Goal: Transaction & Acquisition: Purchase product/service

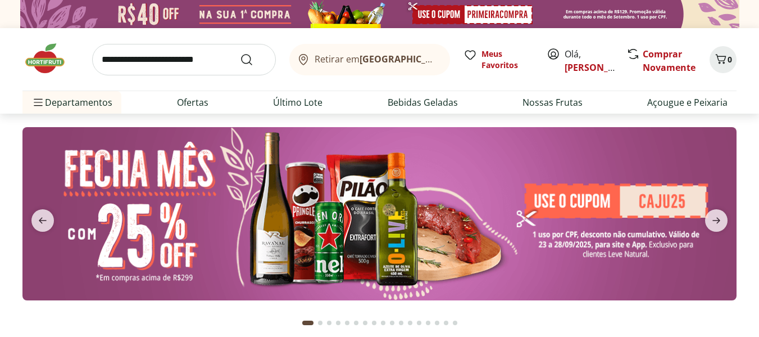
click at [113, 64] on input "search" at bounding box center [184, 59] width 184 height 31
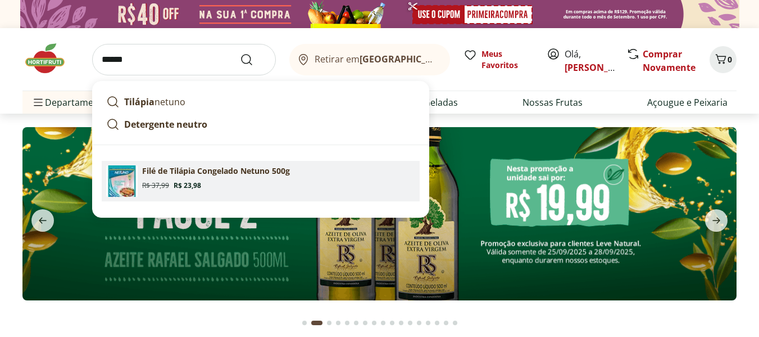
click at [157, 181] on span "Original price: R$ 37,99" at bounding box center [155, 185] width 27 height 9
type input "**********"
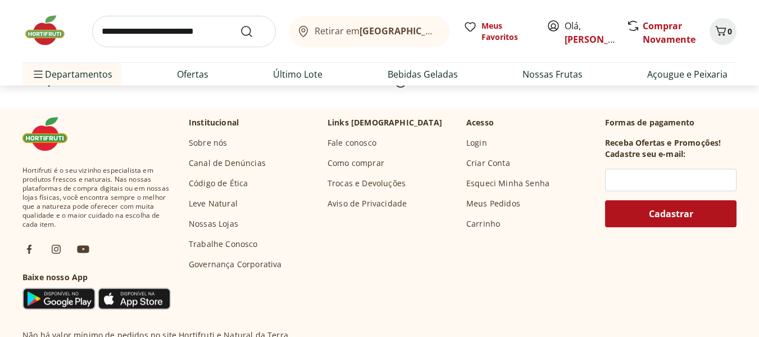
scroll to position [262, 0]
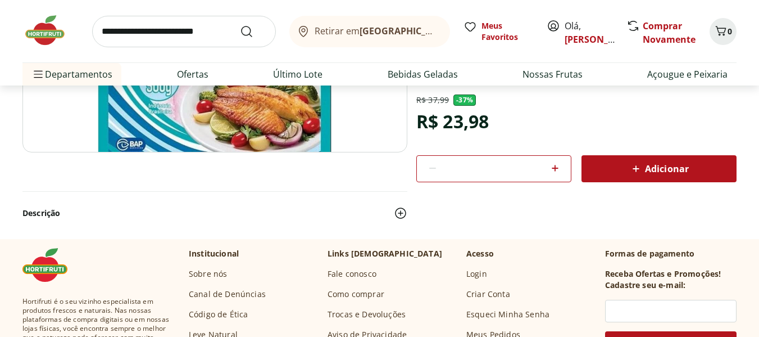
click at [559, 170] on icon at bounding box center [554, 167] width 13 height 13
type input "*"
click at [684, 172] on span "Adicionar" at bounding box center [659, 168] width 60 height 13
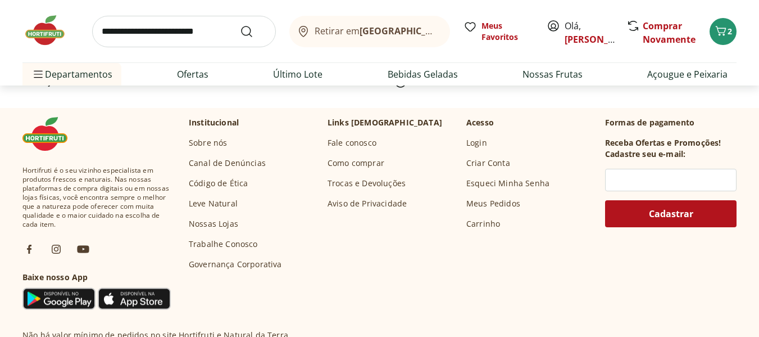
scroll to position [0, 0]
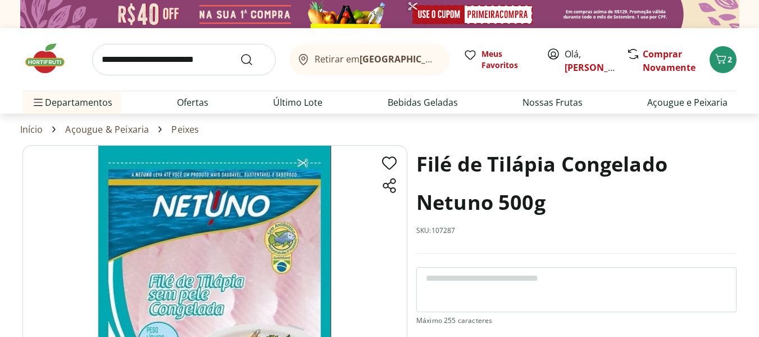
click at [113, 66] on input "search" at bounding box center [184, 59] width 184 height 31
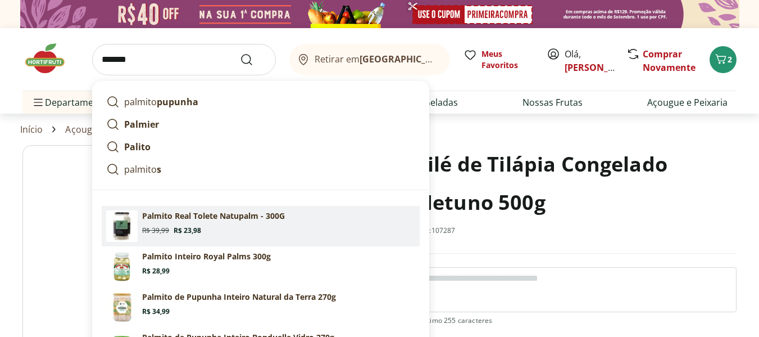
click at [183, 216] on p "Palmito Real Tolete Natupalm - 300G" at bounding box center [213, 215] width 143 height 11
type input "**********"
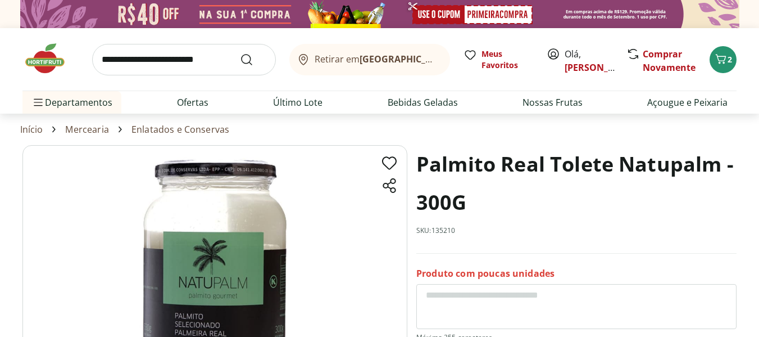
scroll to position [131, 0]
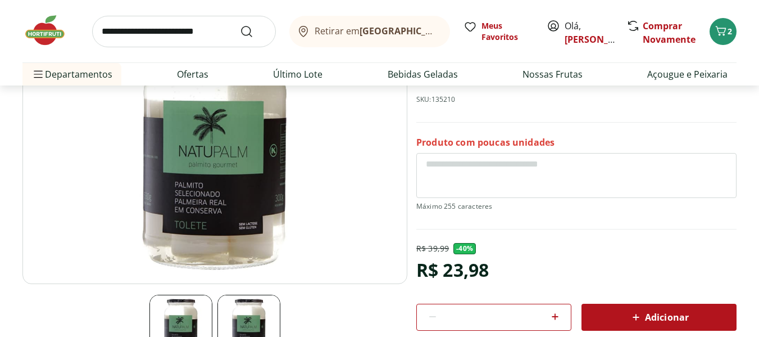
click at [563, 316] on div "*" at bounding box center [493, 316] width 155 height 27
click at [555, 315] on icon at bounding box center [555, 316] width 7 height 7
type input "*"
click at [674, 311] on span "Adicionar" at bounding box center [659, 316] width 60 height 13
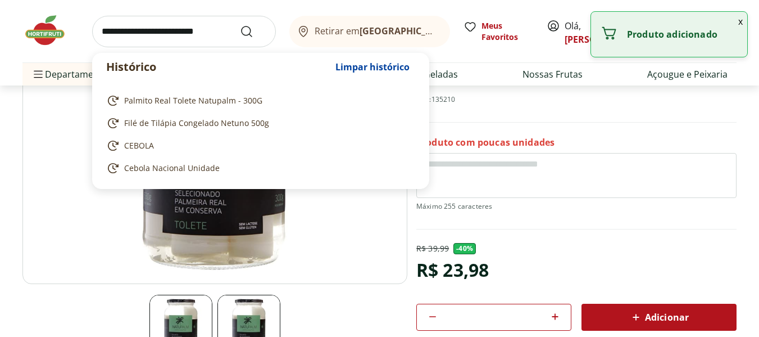
click at [124, 33] on input "search" at bounding box center [184, 31] width 184 height 31
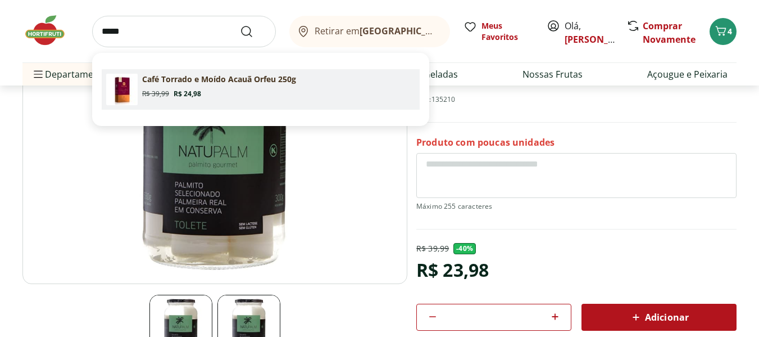
click at [185, 78] on p "Café Torrado e Moído Acauã Orfeu 250g" at bounding box center [219, 79] width 154 height 11
type input "**********"
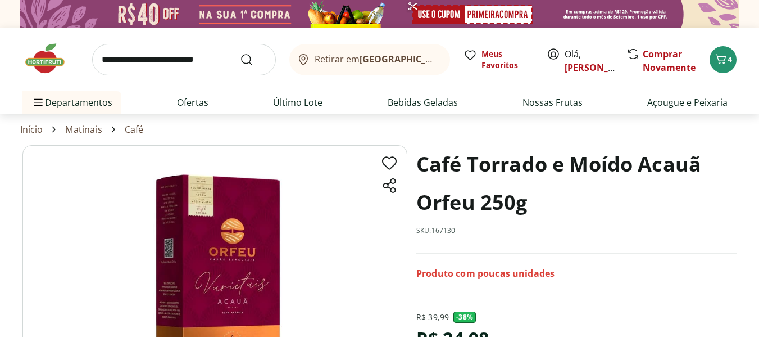
scroll to position [131, 0]
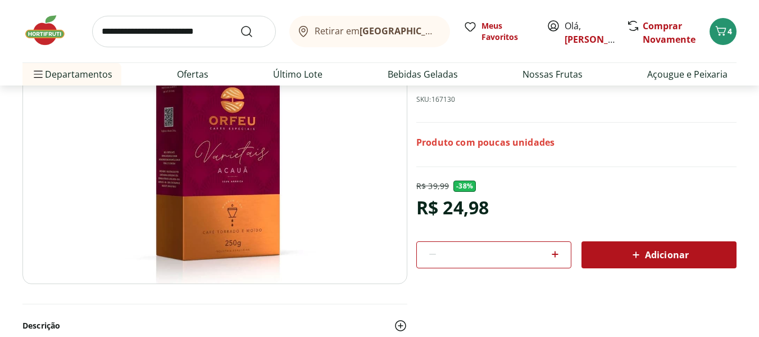
click at [557, 256] on icon at bounding box center [554, 253] width 13 height 13
type input "*"
click at [662, 259] on span "Adicionar" at bounding box center [659, 254] width 60 height 13
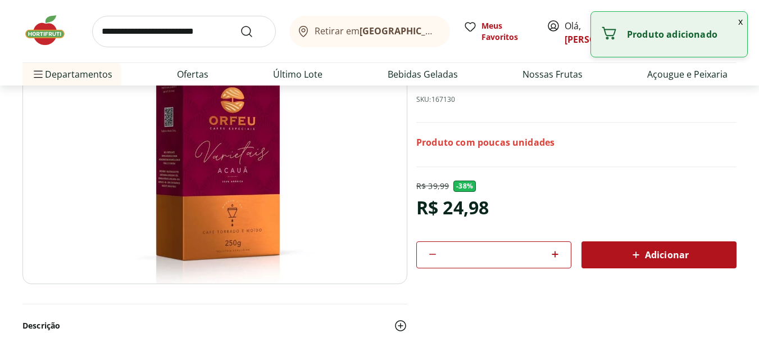
click at [126, 37] on input "search" at bounding box center [184, 31] width 184 height 31
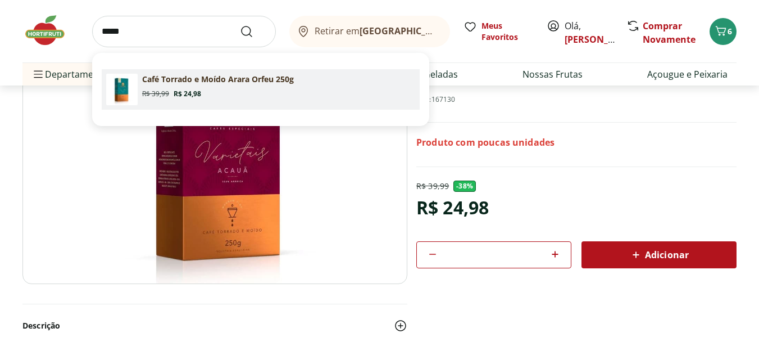
click at [157, 81] on p "Café Torrado e Moído Arara Orfeu 250g" at bounding box center [218, 79] width 152 height 11
type input "**********"
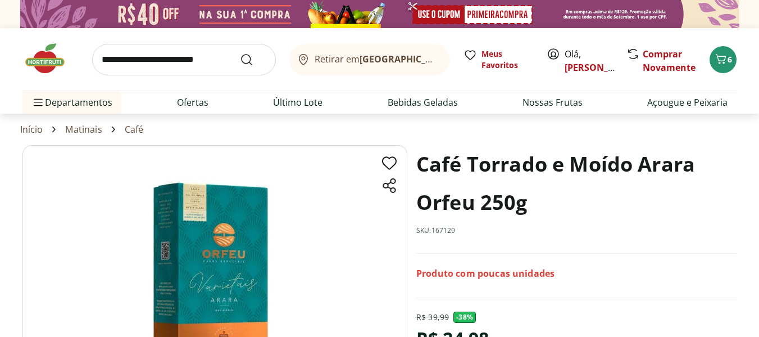
scroll to position [131, 0]
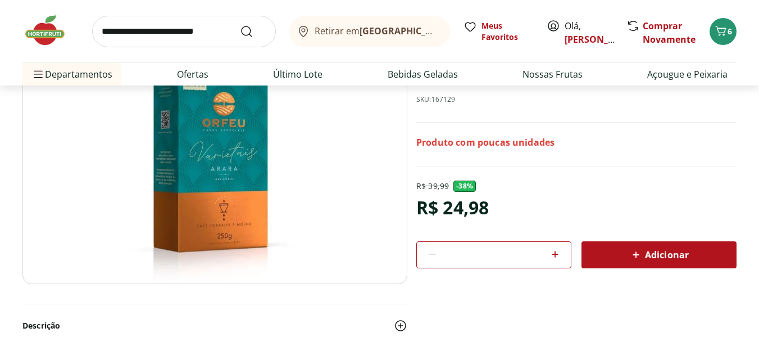
click at [555, 255] on icon at bounding box center [555, 254] width 7 height 7
type input "*"
click at [647, 260] on span "Adicionar" at bounding box center [659, 254] width 60 height 13
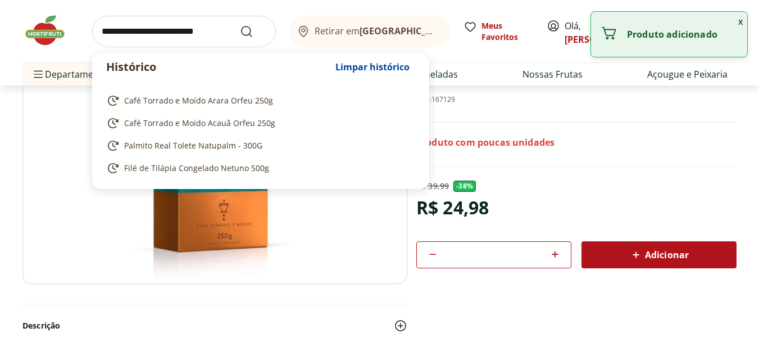
click at [115, 35] on input "search" at bounding box center [184, 31] width 184 height 31
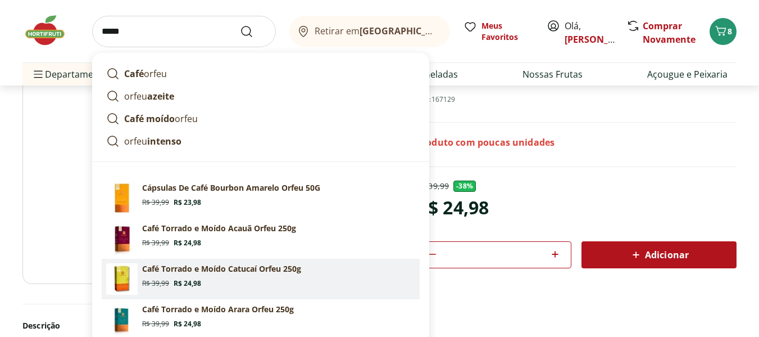
click at [236, 265] on p "Café Torrado e Moído Catucaí Orfeu 250g" at bounding box center [221, 268] width 159 height 11
type input "**********"
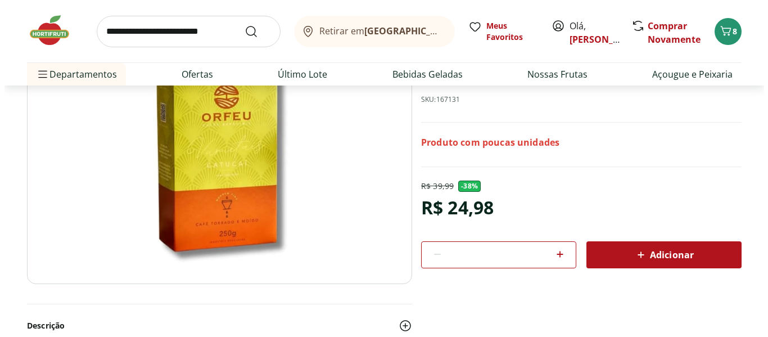
scroll to position [262, 0]
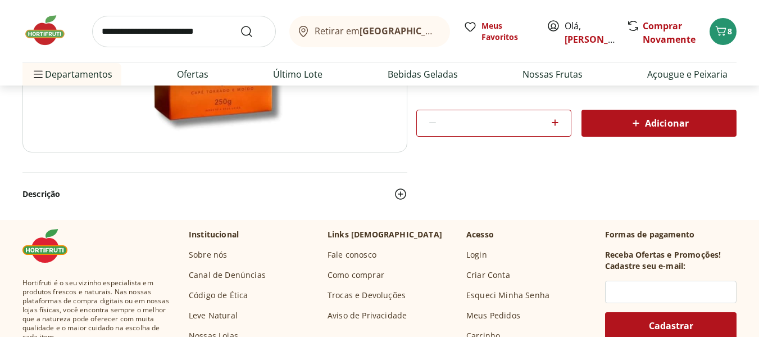
click at [554, 124] on icon at bounding box center [554, 122] width 13 height 13
type input "*"
click at [652, 117] on span "Adicionar" at bounding box center [659, 122] width 60 height 13
click at [723, 34] on icon "Carrinho" at bounding box center [718, 30] width 13 height 13
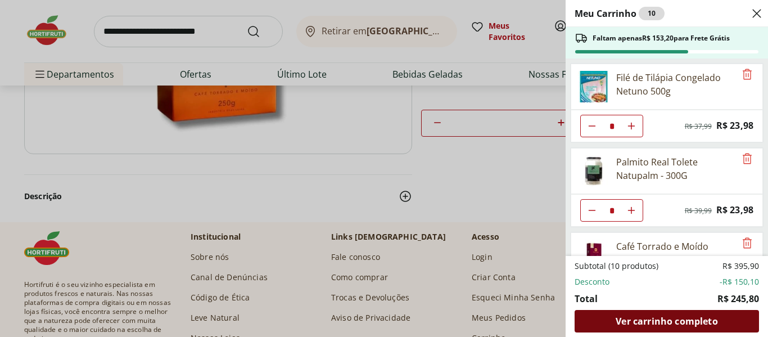
click at [667, 321] on span "Ver carrinho completo" at bounding box center [666, 320] width 102 height 9
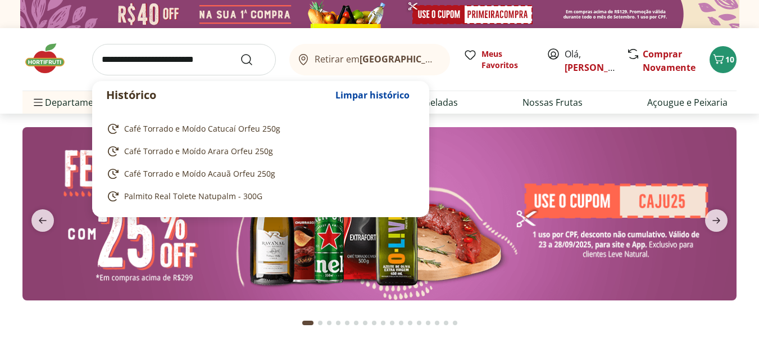
click at [146, 56] on input "search" at bounding box center [184, 59] width 184 height 31
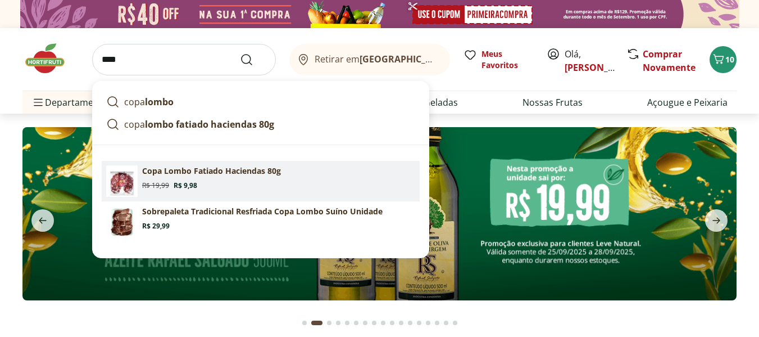
click at [188, 171] on p "Copa Lombo Fatiado Haciendas 80g" at bounding box center [211, 170] width 139 height 11
type input "**********"
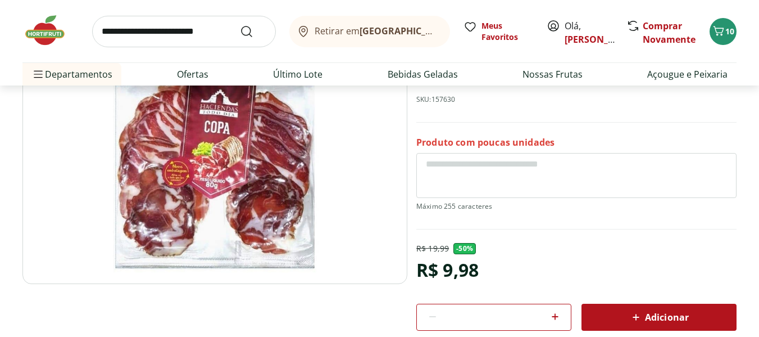
scroll to position [262, 0]
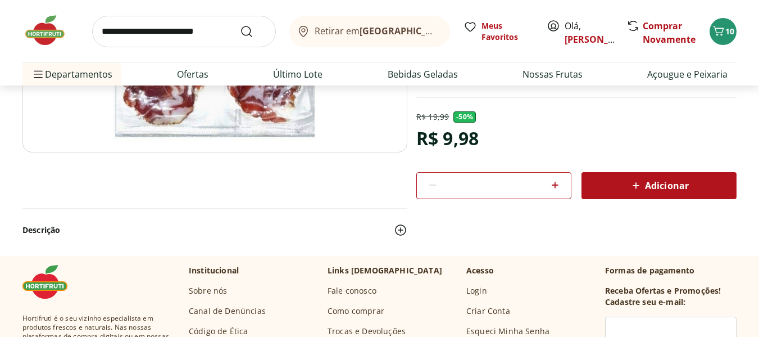
click at [556, 183] on icon at bounding box center [554, 184] width 13 height 13
type input "*"
click at [683, 189] on span "Adicionar" at bounding box center [659, 185] width 60 height 13
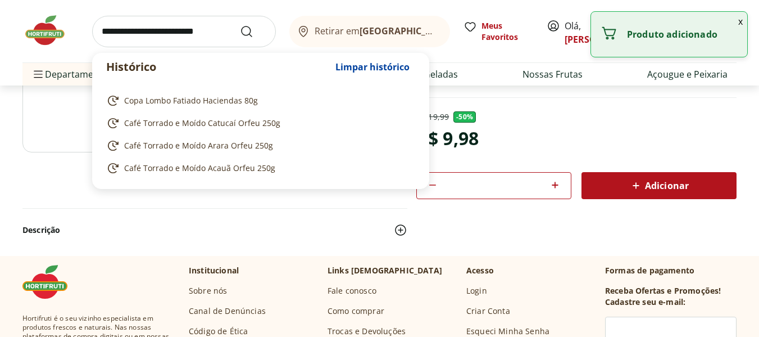
click at [127, 30] on input "search" at bounding box center [184, 31] width 184 height 31
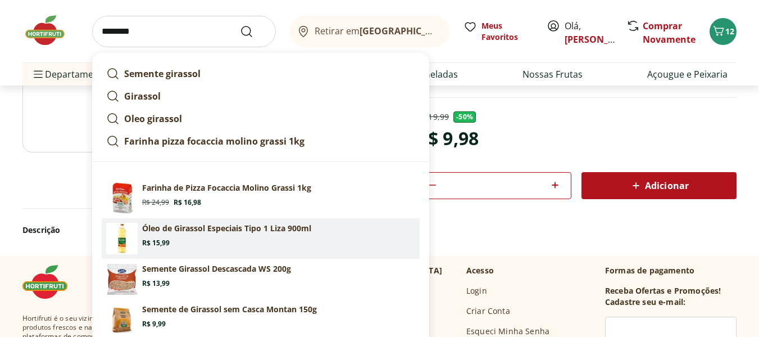
click at [188, 233] on p "Óleo de Girassol Especiais Tipo 1 Liza 900ml" at bounding box center [226, 228] width 169 height 11
type input "**********"
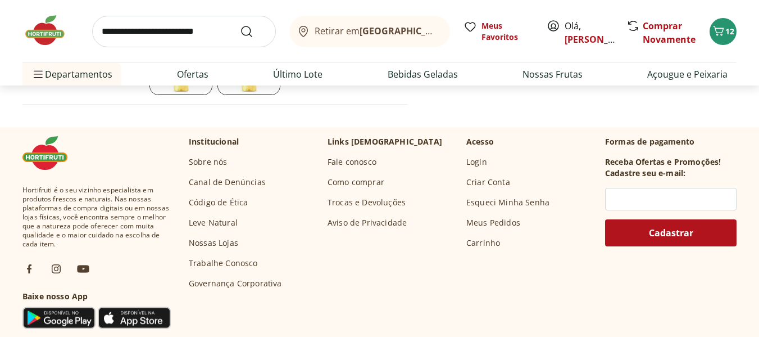
scroll to position [262, 0]
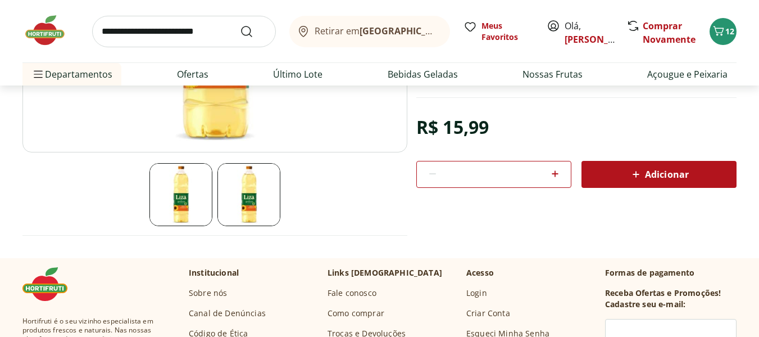
click at [554, 167] on icon at bounding box center [554, 173] width 13 height 13
type input "*"
click at [639, 174] on icon at bounding box center [636, 174] width 7 height 7
click at [719, 30] on icon "Carrinho" at bounding box center [718, 30] width 13 height 13
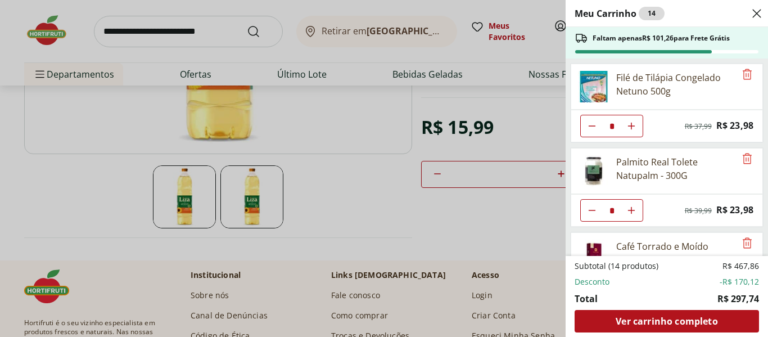
click at [132, 30] on div "Meu Carrinho 14 Faltam apenas R$ 101,26 para Frete Grátis Filé de Tilápia Conge…" at bounding box center [384, 168] width 768 height 337
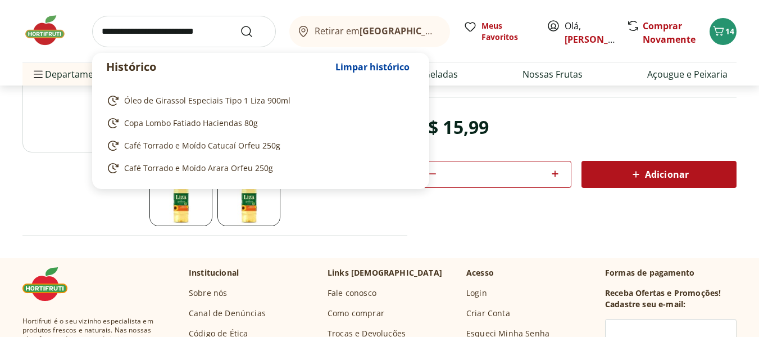
click at [132, 32] on input "search" at bounding box center [184, 31] width 184 height 31
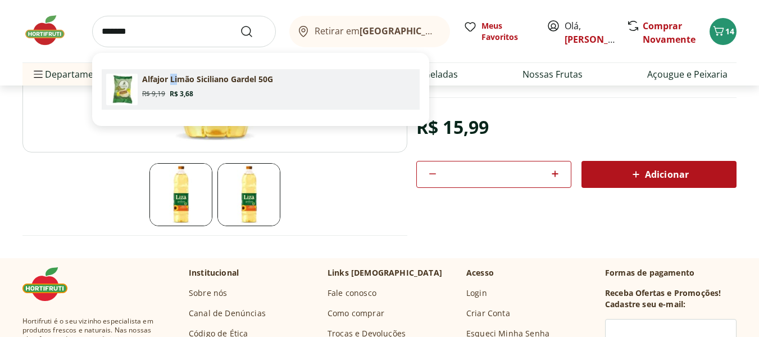
drag, startPoint x: 171, startPoint y: 70, endPoint x: 175, endPoint y: 76, distance: 7.3
click at [172, 74] on ol "Alfajor Limão Siciliano Gardel 50G Original price: R$ 9,19 Price: R$ 3,68" at bounding box center [261, 89] width 336 height 58
click at [179, 80] on p "Alfajor Limão Siciliano Gardel 50G" at bounding box center [207, 79] width 131 height 11
type input "**********"
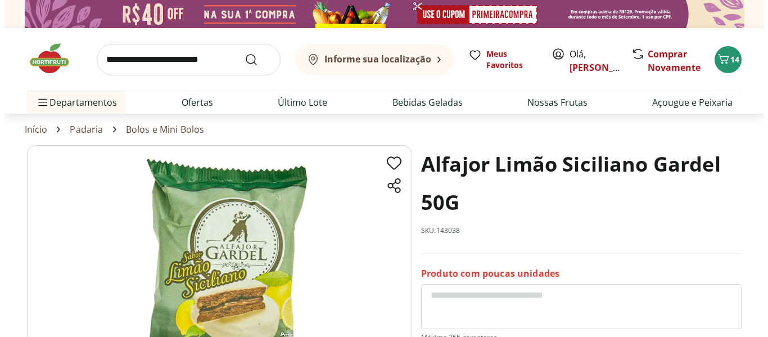
scroll to position [262, 0]
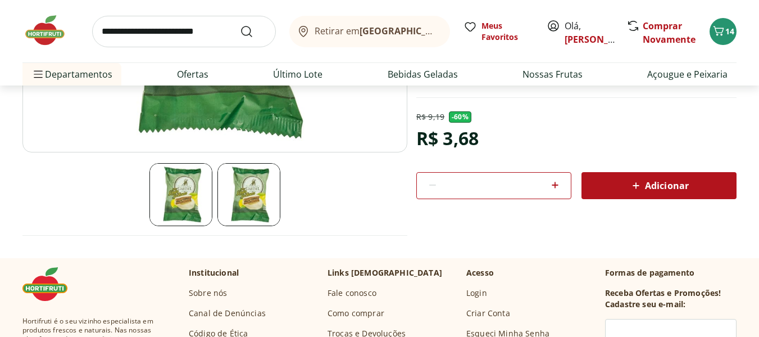
click at [686, 185] on span "Adicionar" at bounding box center [659, 185] width 60 height 13
click at [721, 29] on icon "Carrinho" at bounding box center [718, 30] width 13 height 13
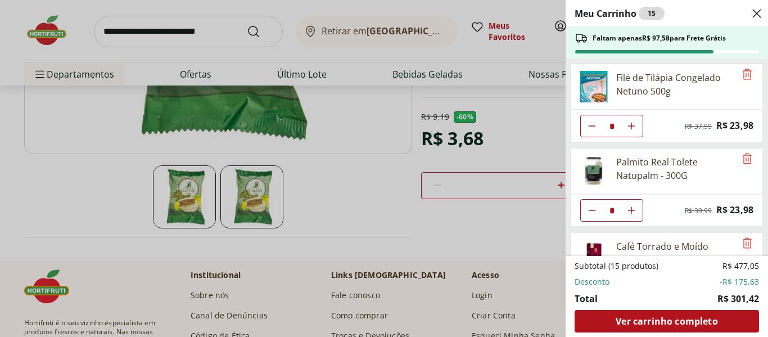
scroll to position [393, 0]
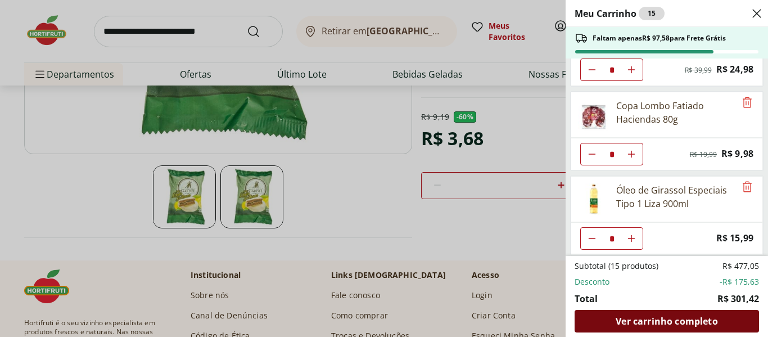
click at [637, 318] on span "Ver carrinho completo" at bounding box center [666, 320] width 102 height 9
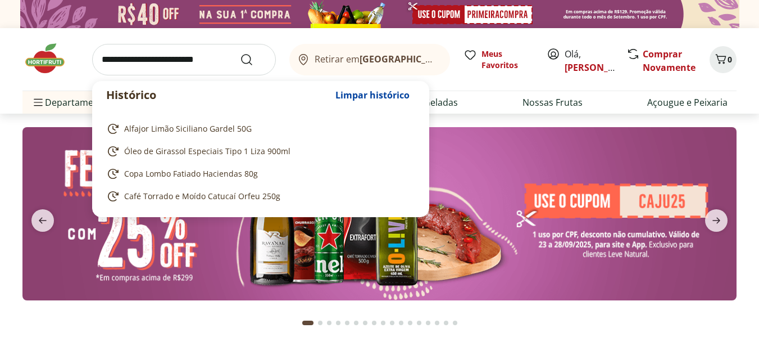
click at [132, 59] on input "search" at bounding box center [184, 59] width 184 height 31
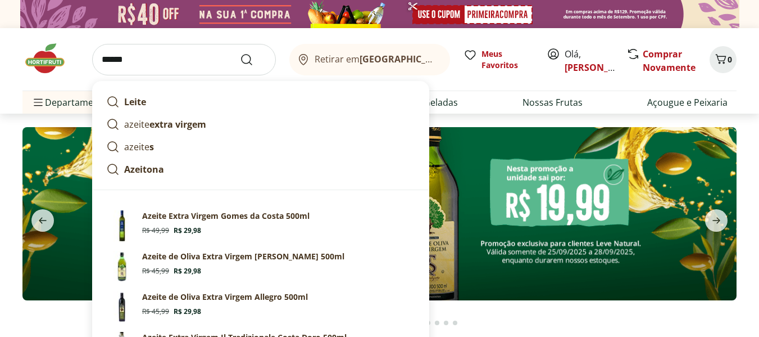
type input "******"
click at [240, 53] on button "Submit Search" at bounding box center [253, 59] width 27 height 13
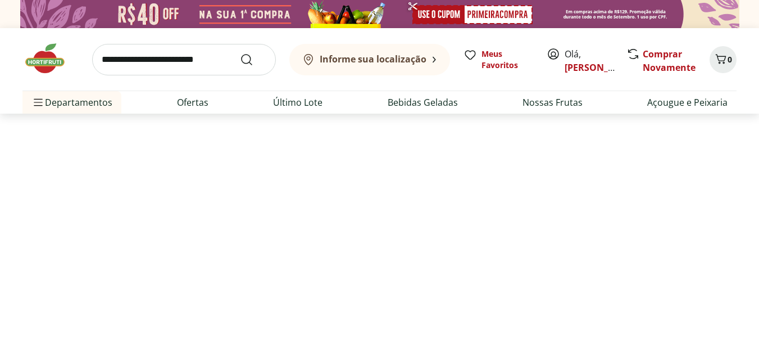
select select "**********"
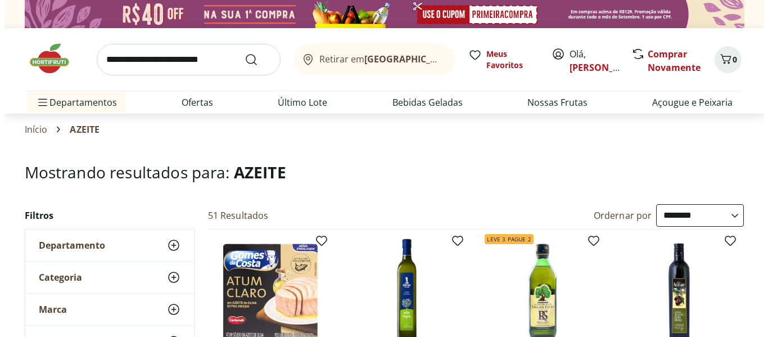
scroll to position [131, 0]
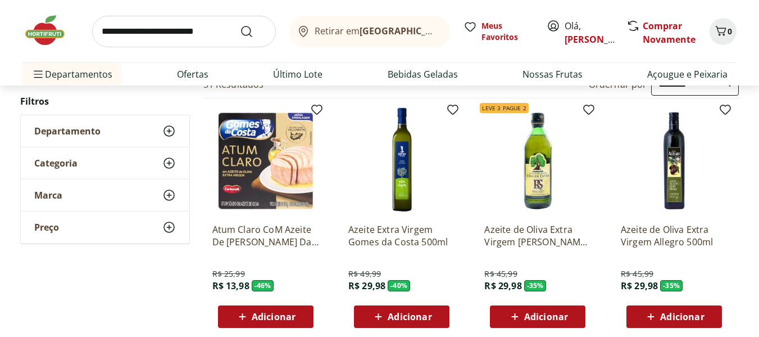
click at [532, 315] on span "Adicionar" at bounding box center [546, 316] width 44 height 9
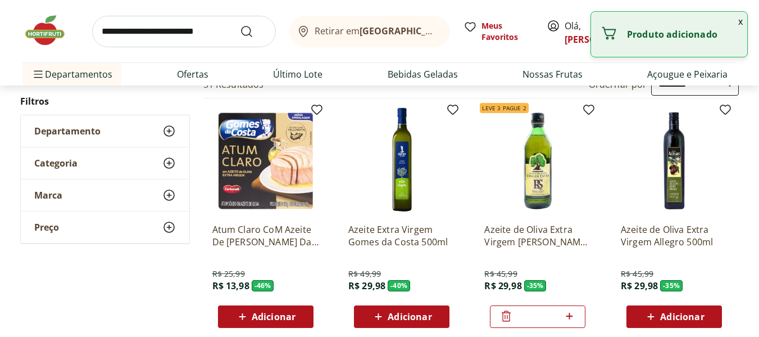
click at [572, 318] on icon at bounding box center [570, 315] width 14 height 13
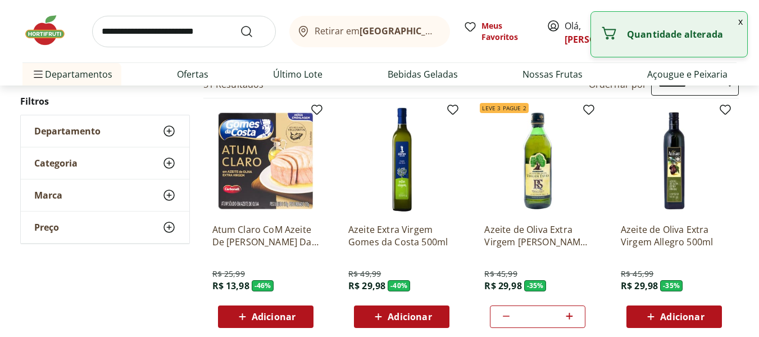
click at [572, 318] on icon at bounding box center [570, 315] width 14 height 13
click at [507, 316] on icon at bounding box center [506, 315] width 7 height 1
click at [569, 316] on icon at bounding box center [569, 315] width 7 height 7
type input "*"
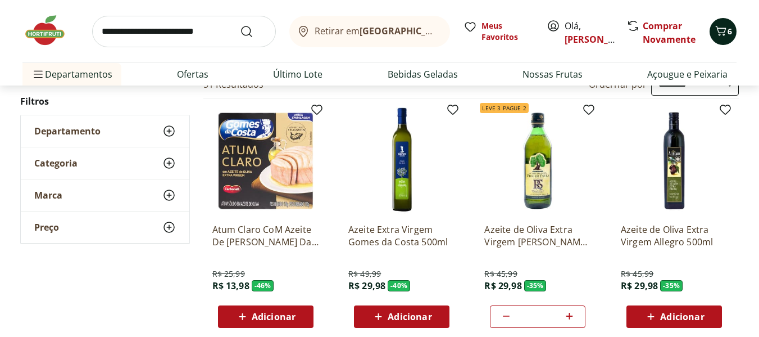
click at [723, 29] on icon "Carrinho" at bounding box center [720, 30] width 13 height 13
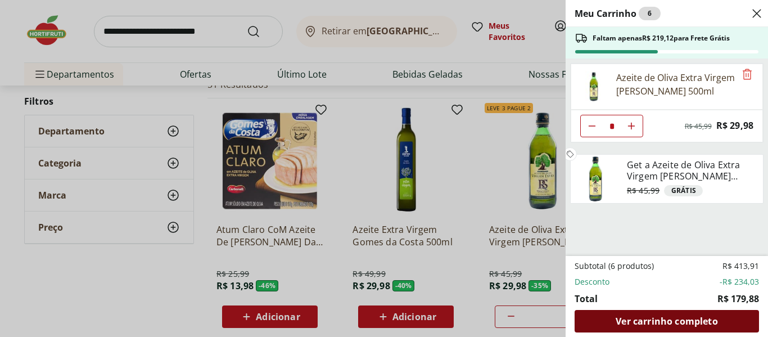
click at [654, 321] on span "Ver carrinho completo" at bounding box center [666, 320] width 102 height 9
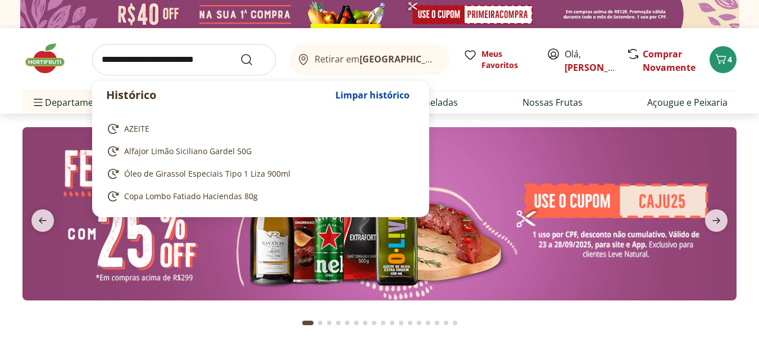
drag, startPoint x: 102, startPoint y: 69, endPoint x: 120, endPoint y: 64, distance: 18.7
click at [103, 69] on input "search" at bounding box center [184, 59] width 184 height 31
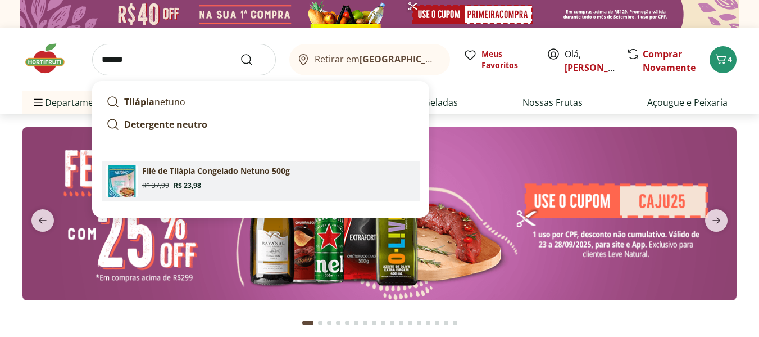
click at [163, 176] on p "Filé de Tilápia Congelado Netuno 500g" at bounding box center [216, 170] width 148 height 11
type input "**********"
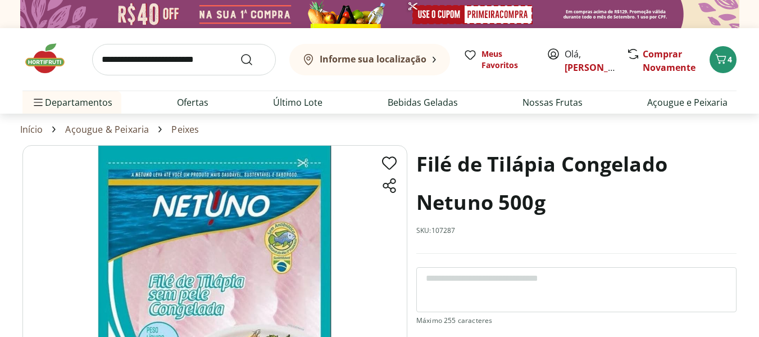
scroll to position [262, 0]
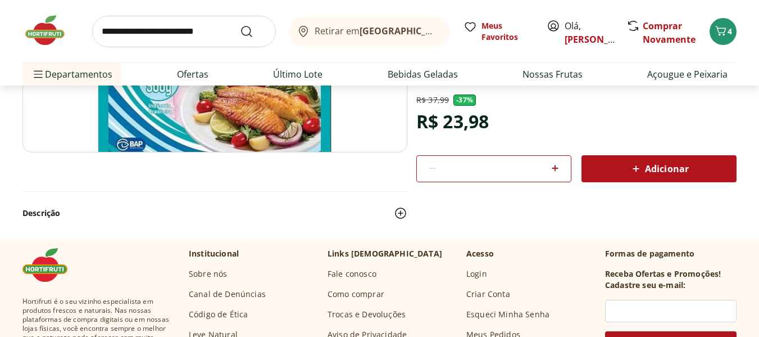
click at [551, 170] on icon at bounding box center [554, 167] width 13 height 13
type input "*"
click at [654, 162] on span "Adicionar" at bounding box center [659, 168] width 60 height 13
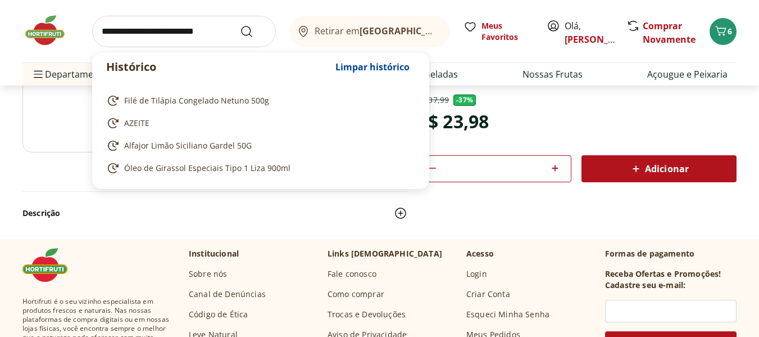
click at [130, 34] on input "search" at bounding box center [184, 31] width 184 height 31
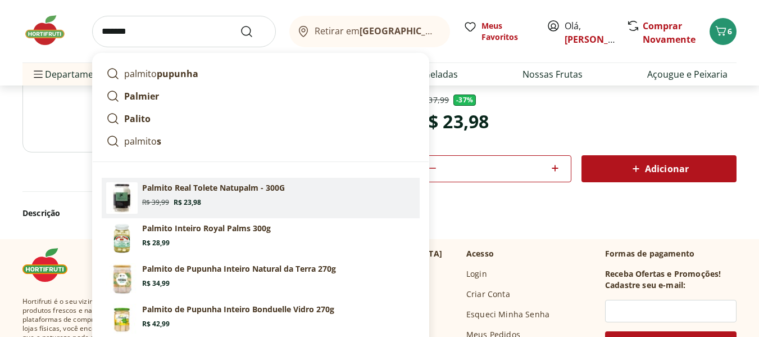
click at [159, 191] on p "Palmito Real Tolete Natupalm - 300G" at bounding box center [213, 187] width 143 height 11
type input "**********"
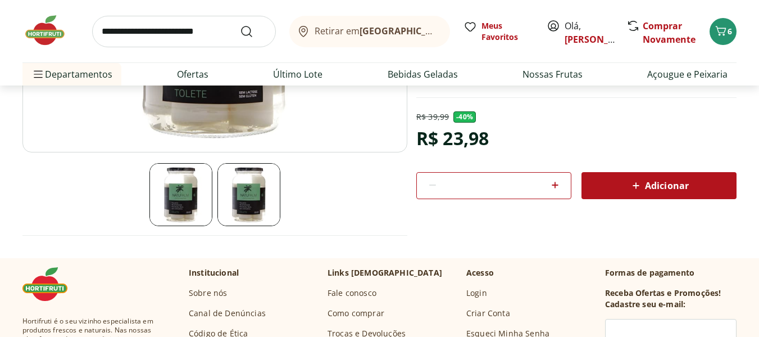
scroll to position [131, 0]
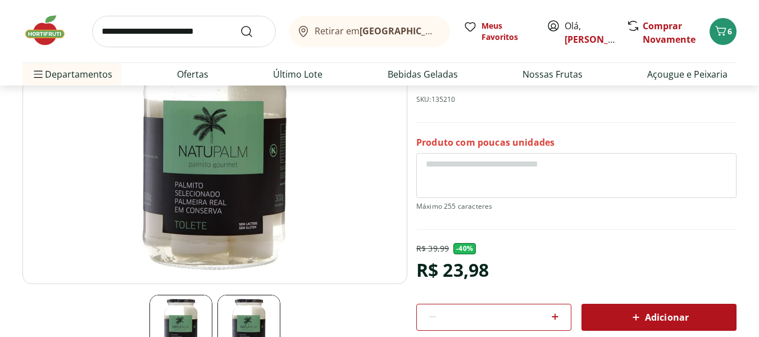
click at [556, 316] on icon at bounding box center [555, 316] width 7 height 7
type input "*"
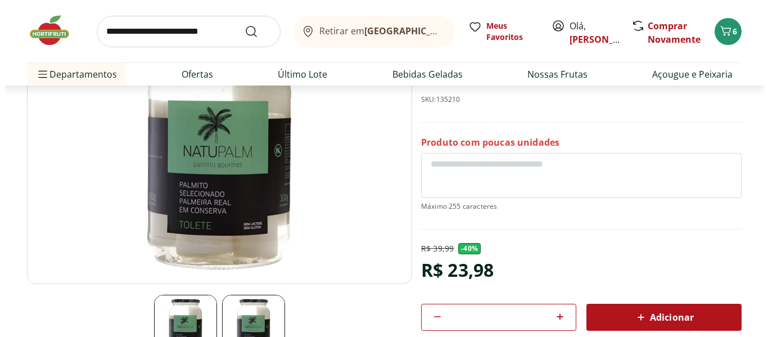
scroll to position [262, 0]
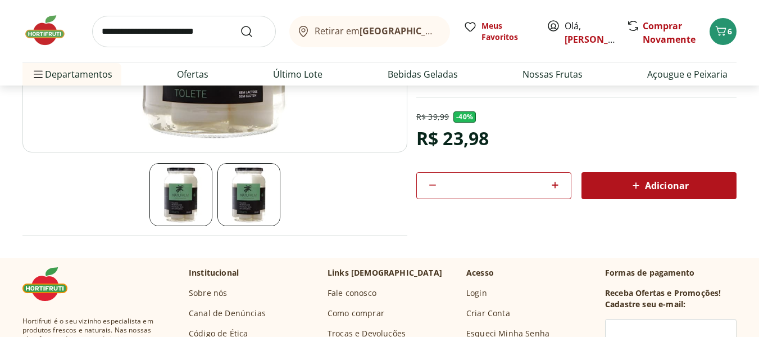
click at [645, 175] on div "Adicionar" at bounding box center [659, 185] width 137 height 20
click at [717, 30] on icon "Carrinho" at bounding box center [720, 30] width 13 height 13
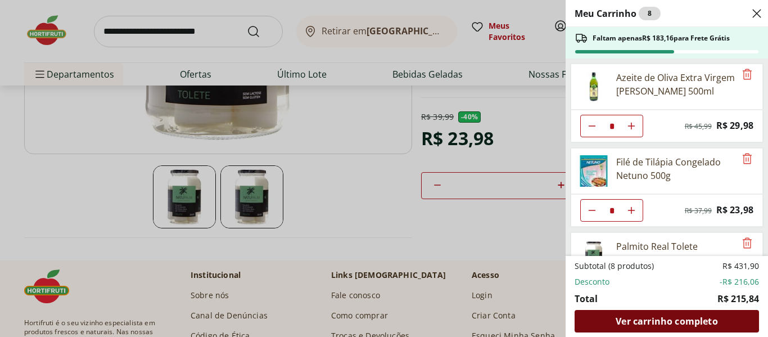
click at [677, 325] on span "Ver carrinho completo" at bounding box center [666, 320] width 102 height 9
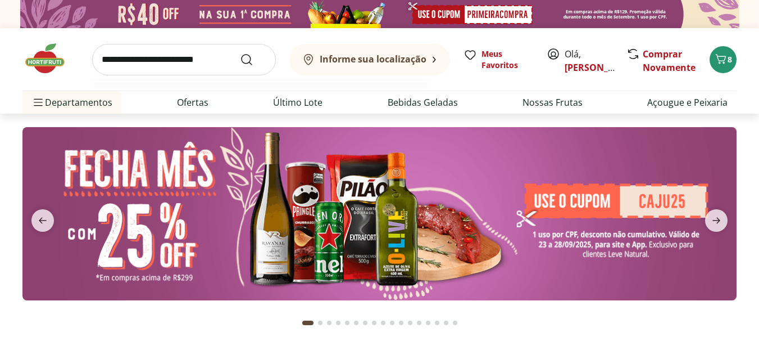
click at [134, 60] on input "search" at bounding box center [184, 59] width 184 height 31
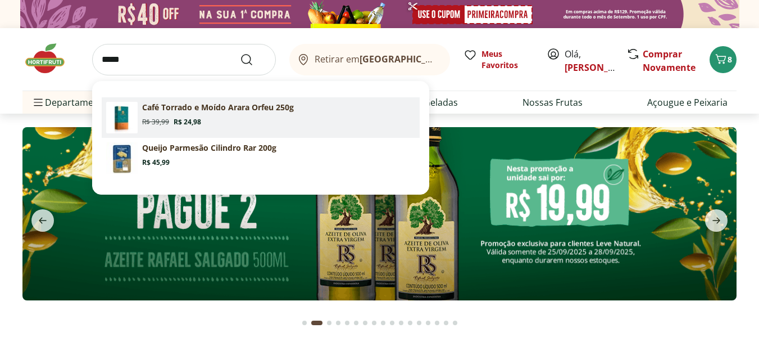
click at [166, 106] on p "Café Torrado e Moído Arara Orfeu 250g" at bounding box center [218, 107] width 152 height 11
type input "**********"
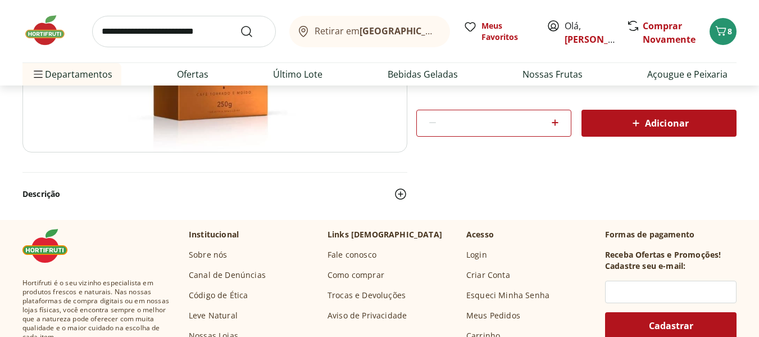
scroll to position [131, 0]
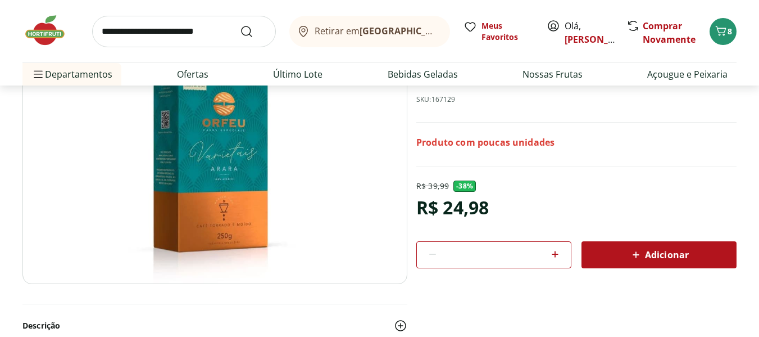
click at [560, 253] on icon at bounding box center [554, 253] width 13 height 13
type input "*"
click at [709, 256] on div "Adicionar" at bounding box center [659, 254] width 137 height 20
click at [719, 36] on icon "Carrinho" at bounding box center [718, 30] width 13 height 13
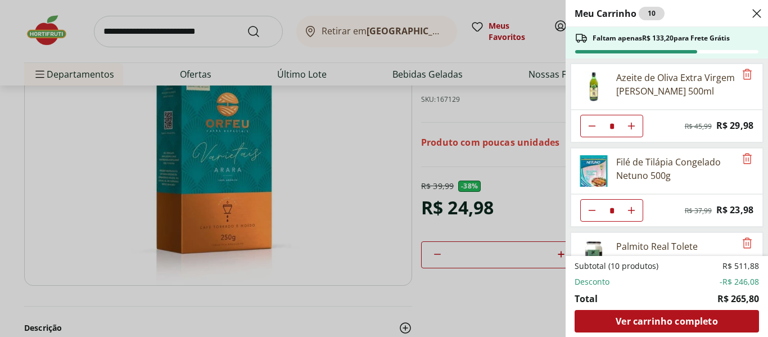
click at [131, 31] on div "Meu Carrinho 10 Faltam apenas R$ 133,20 para Frete Grátis Azeite de Oliva Extra…" at bounding box center [384, 168] width 768 height 337
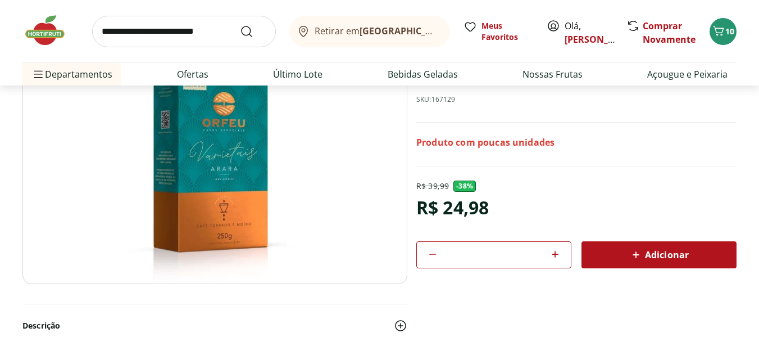
click at [114, 31] on input "search" at bounding box center [184, 31] width 184 height 31
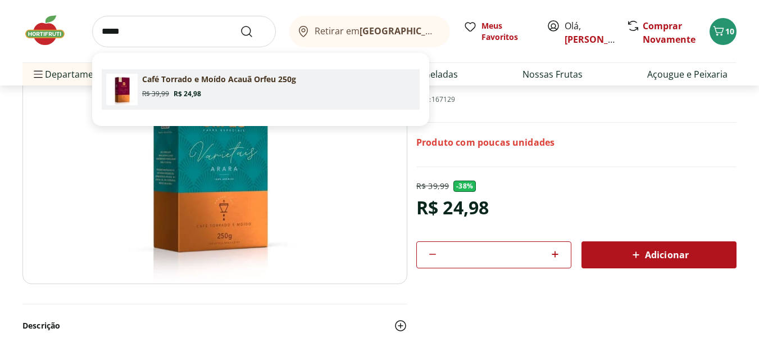
click at [161, 74] on p "Café Torrado e Moído Acauã Orfeu 250g" at bounding box center [219, 79] width 154 height 11
type input "**********"
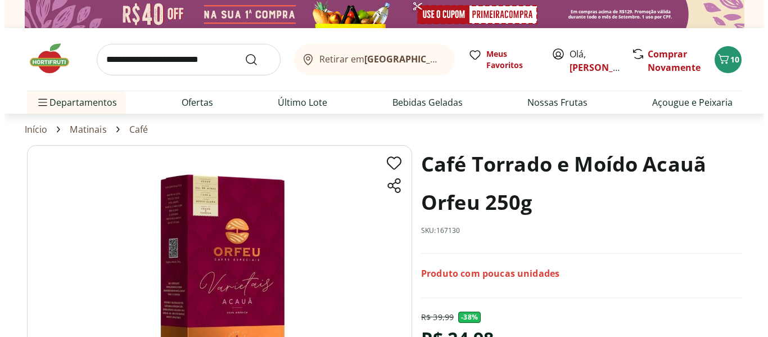
scroll to position [262, 0]
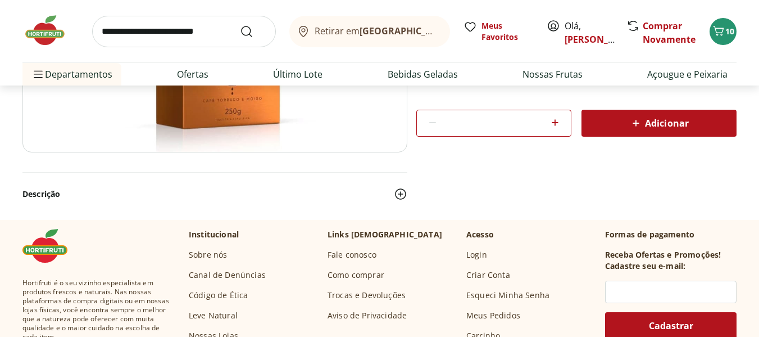
click at [551, 122] on icon at bounding box center [554, 122] width 13 height 13
type input "*"
click at [652, 119] on span "Adicionar" at bounding box center [659, 122] width 60 height 13
click at [729, 25] on button "12" at bounding box center [723, 31] width 27 height 27
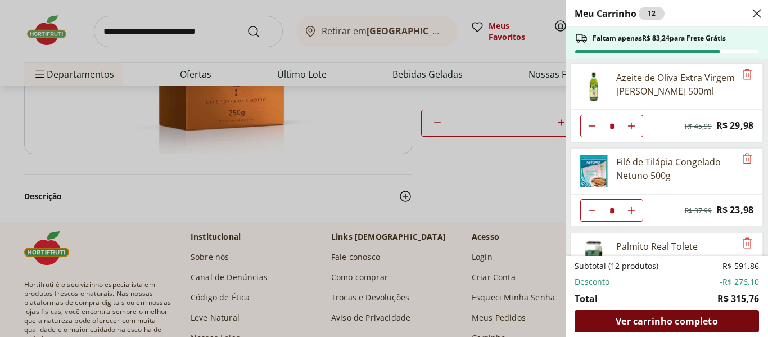
click at [669, 319] on span "Ver carrinho completo" at bounding box center [666, 320] width 102 height 9
